Goal: Information Seeking & Learning: Understand process/instructions

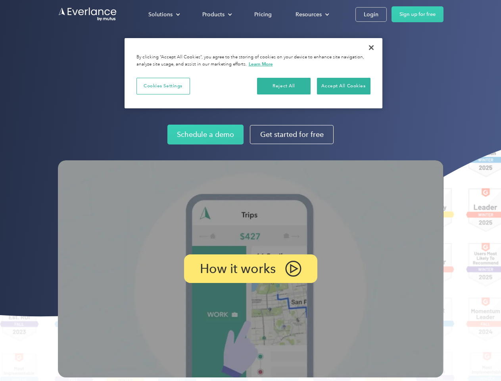
click at [250, 190] on img at bounding box center [251, 268] width 386 height 217
click at [164, 14] on div "Solutions" at bounding box center [160, 15] width 24 height 10
click at [216, 14] on div "Products" at bounding box center [213, 15] width 22 height 10
click at [311, 14] on div "Resources" at bounding box center [309, 15] width 26 height 10
click at [250, 269] on p "How it works" at bounding box center [238, 269] width 76 height 10
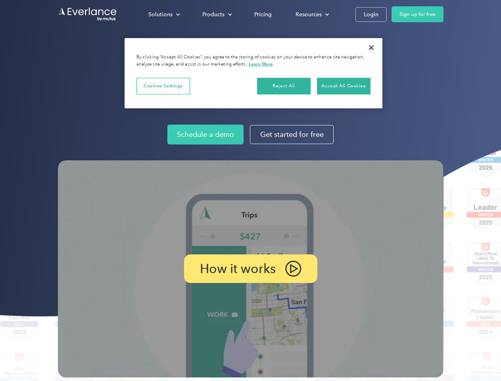
click at [163, 86] on button "Cookies Settings" at bounding box center [163, 86] width 54 height 17
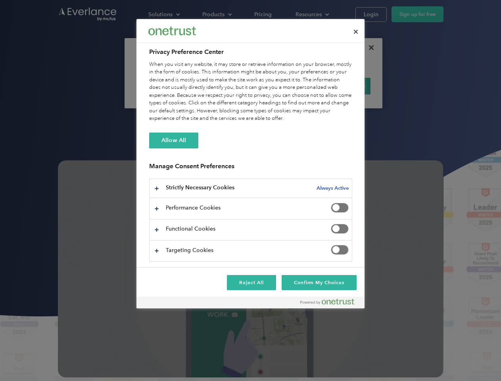
click at [284, 86] on div "When you visit any website, it may store or retrieve information on your browse…" at bounding box center [250, 92] width 203 height 62
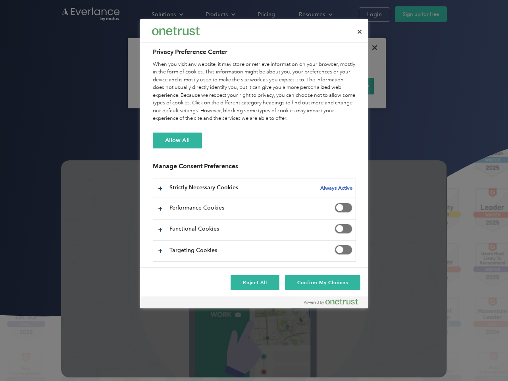
click at [344, 86] on div "When you visit any website, it may store or retrieve information on your browse…" at bounding box center [254, 92] width 203 height 62
click at [371, 48] on div at bounding box center [254, 190] width 508 height 381
